Goal: Transaction & Acquisition: Purchase product/service

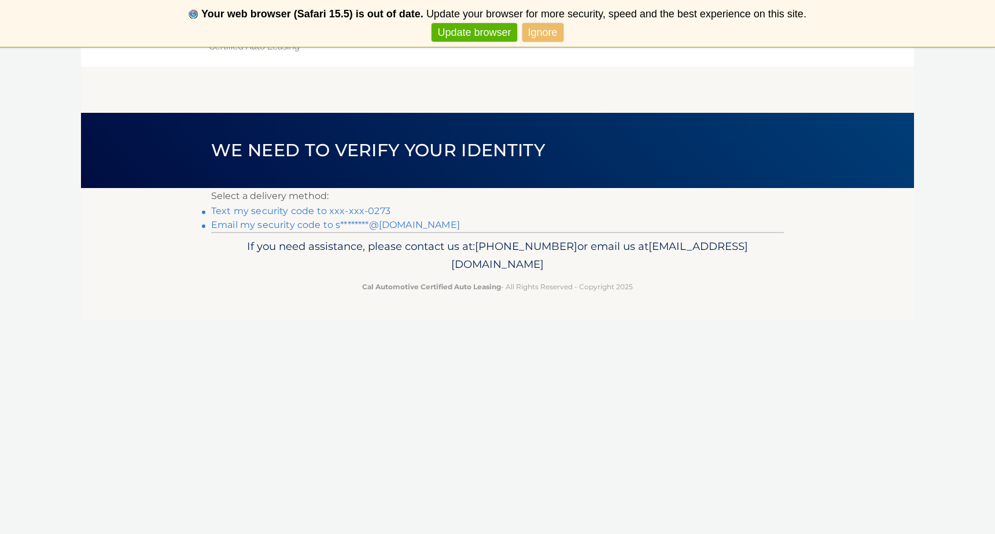
click at [362, 213] on link "Text my security code to xxx-xxx-0273" at bounding box center [300, 210] width 179 height 11
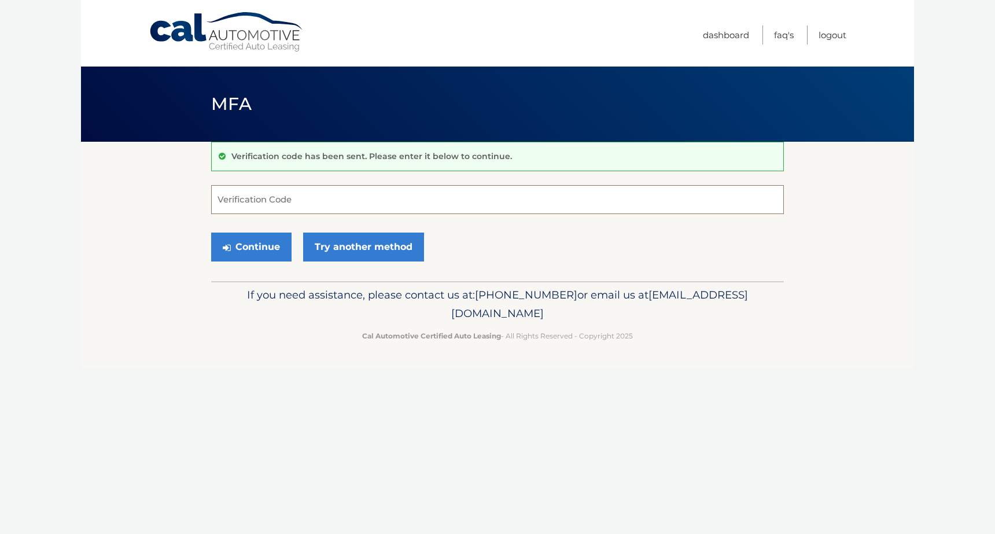
click at [347, 204] on input "Verification Code" at bounding box center [497, 199] width 573 height 29
type input "227581"
click at [258, 250] on button "Continue" at bounding box center [251, 247] width 80 height 29
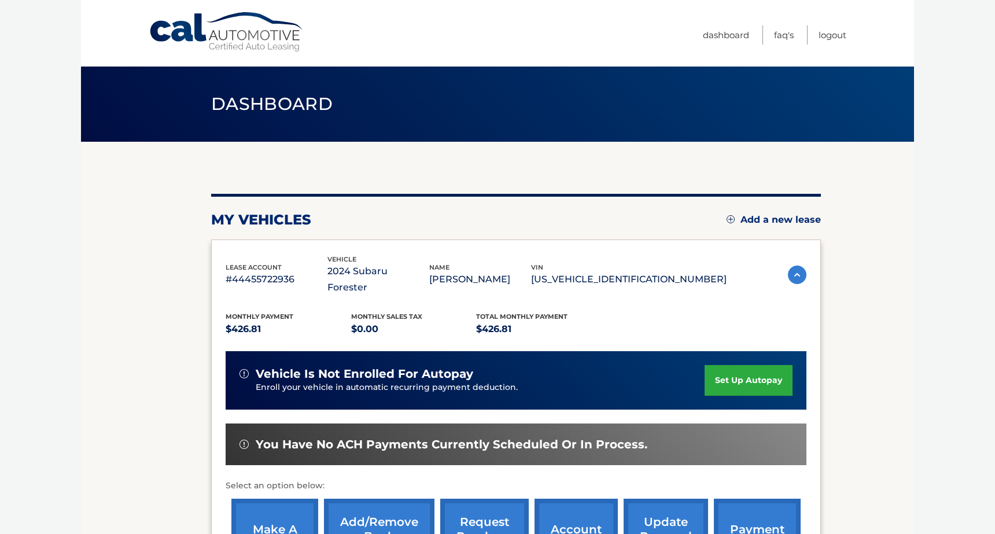
scroll to position [125, 0]
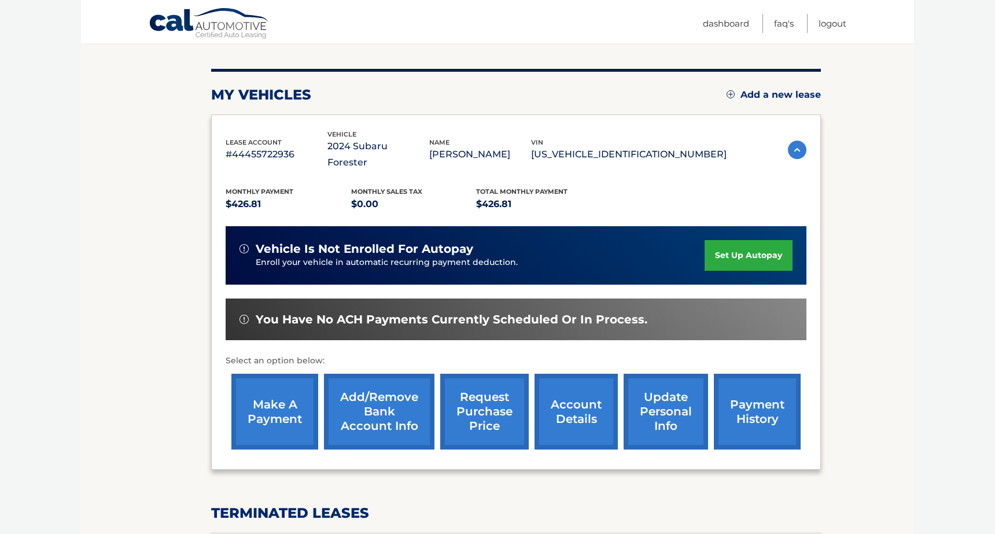
click at [253, 408] on link "make a payment" at bounding box center [274, 412] width 87 height 76
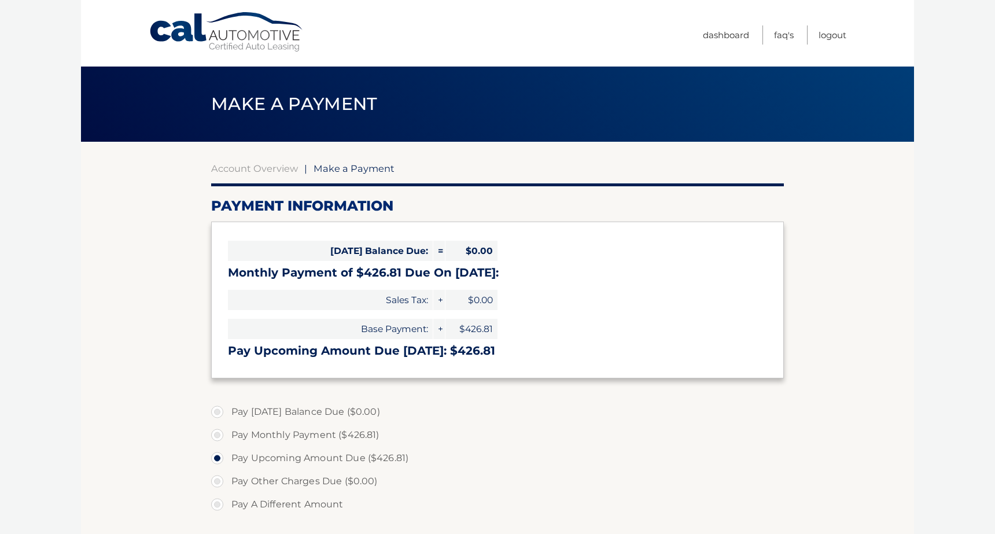
select select "YzZkYWE0ZGEtZDUwYi00ZDJkLWFhOWQtZTgwMzdiMDNhZDM1"
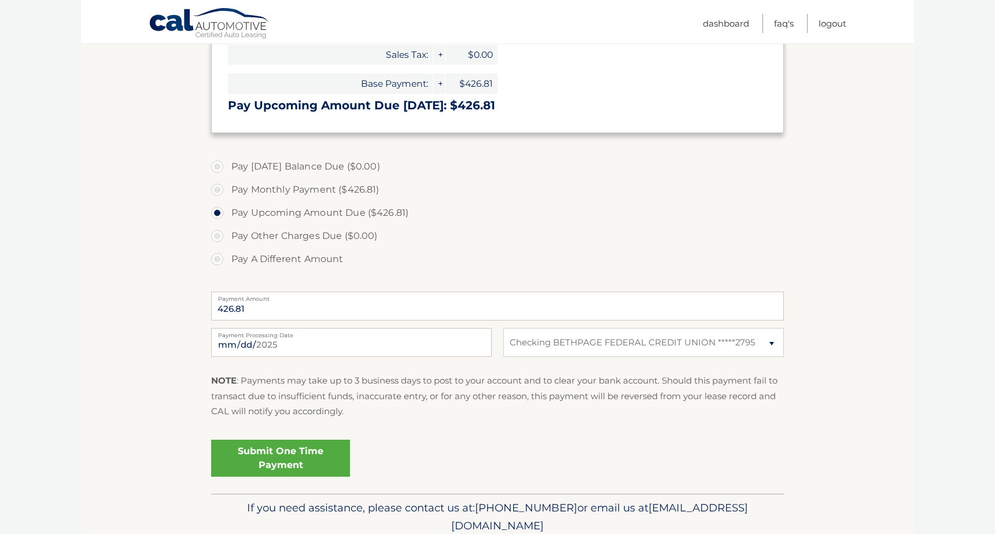
scroll to position [255, 0]
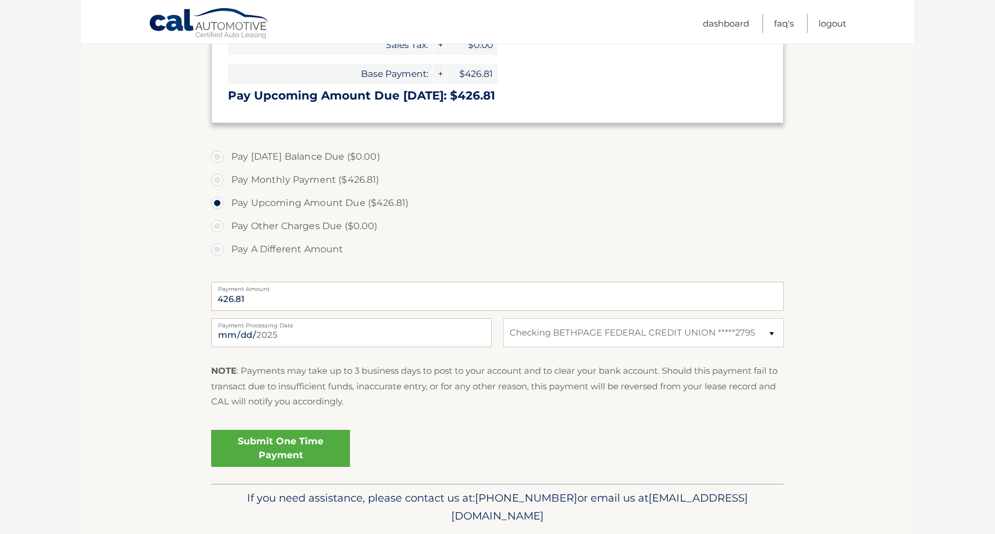
click at [274, 444] on link "Submit One Time Payment" at bounding box center [280, 448] width 139 height 37
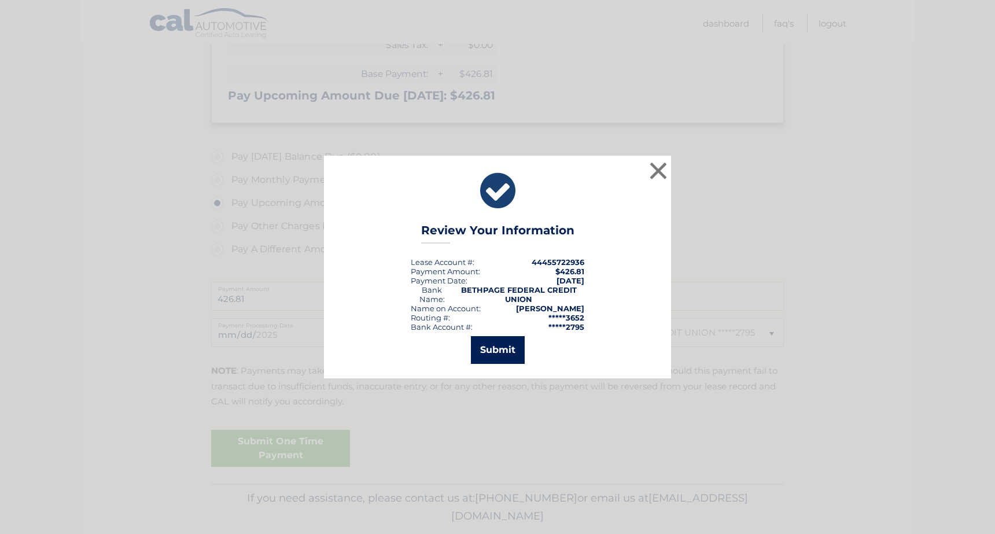
click at [504, 352] on button "Submit" at bounding box center [498, 350] width 54 height 28
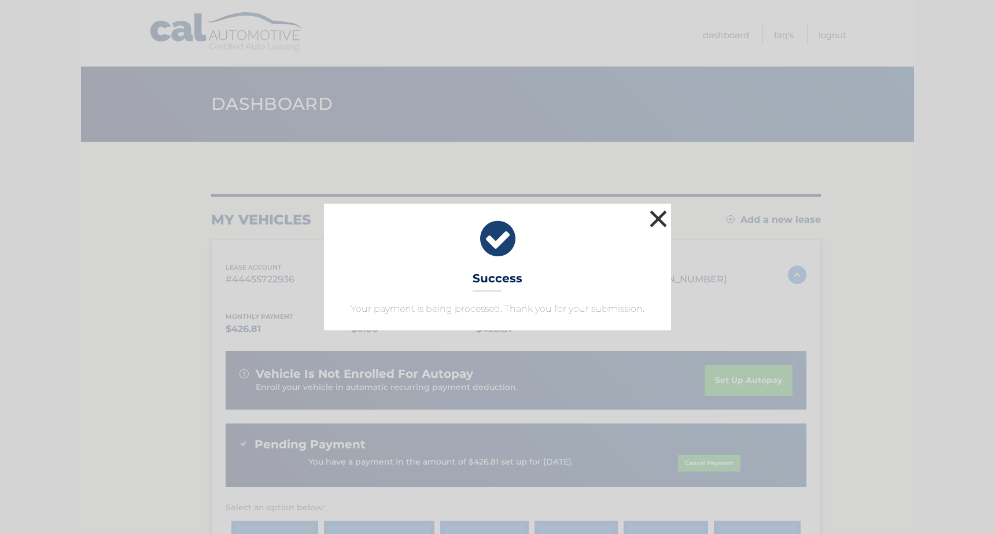
click at [654, 216] on button "×" at bounding box center [658, 218] width 23 height 23
